Goal: Obtain resource: Download file/media

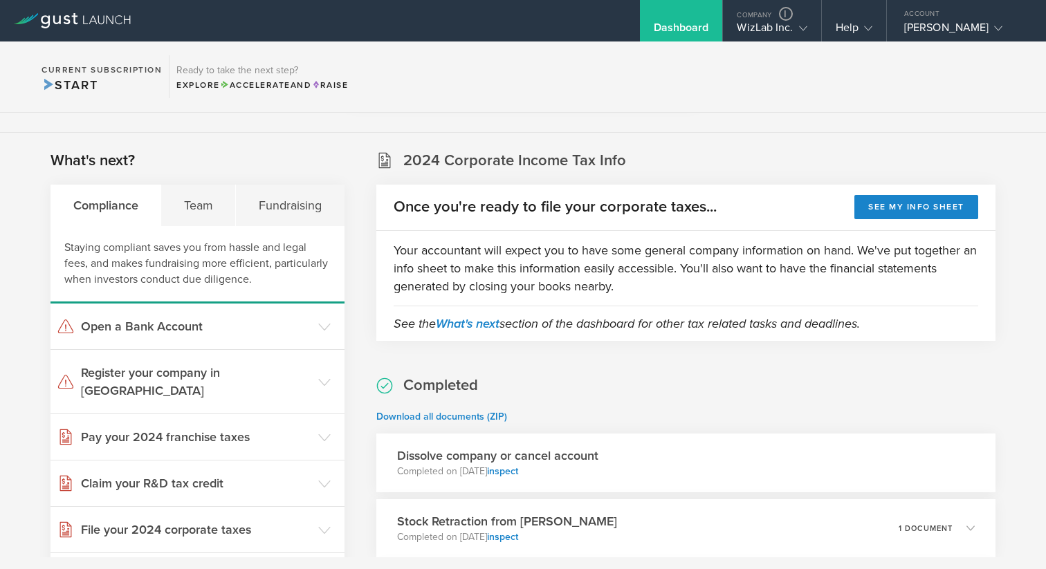
scroll to position [149, 0]
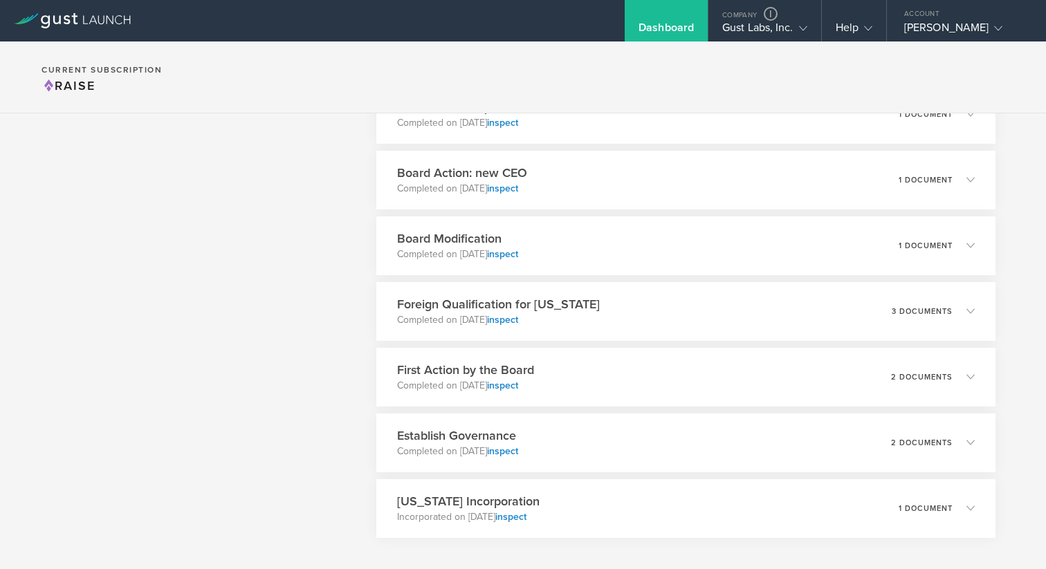
scroll to position [2305, 0]
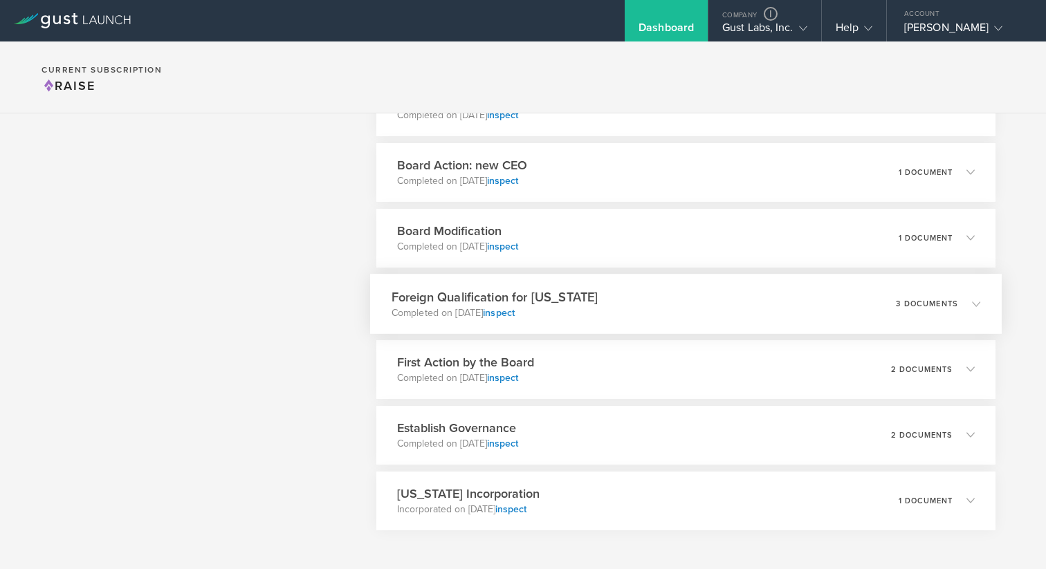
click at [583, 313] on p "Completed on Aug 5, 2019 inspect" at bounding box center [494, 313] width 207 height 14
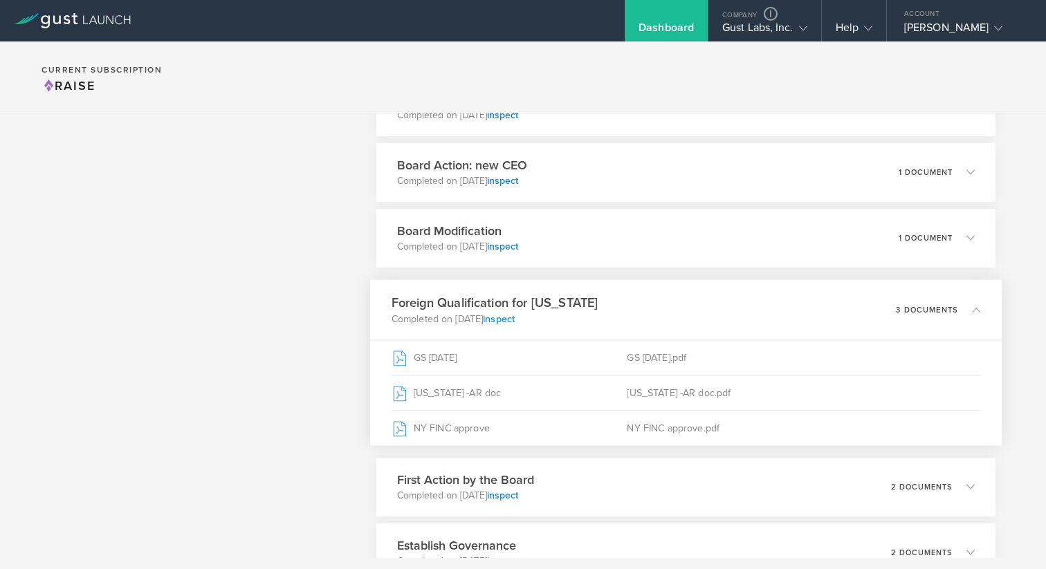
click at [515, 319] on link "inspect" at bounding box center [499, 319] width 32 height 12
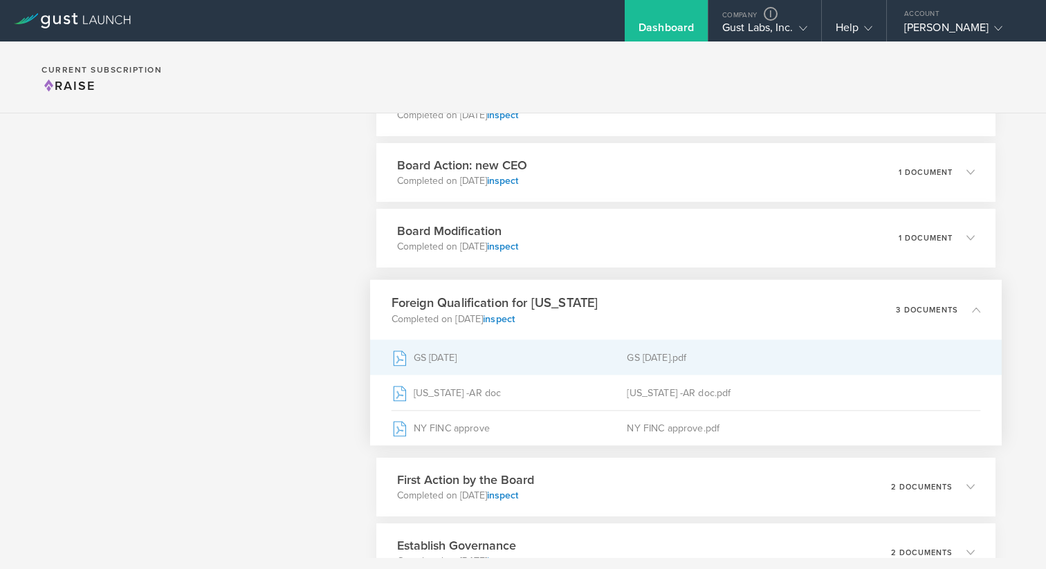
drag, startPoint x: 476, startPoint y: 360, endPoint x: 416, endPoint y: 360, distance: 60.2
click at [416, 360] on div "GS 08-02-19" at bounding box center [509, 357] width 236 height 35
copy div "GS 08-02-19"
